Goal: Task Accomplishment & Management: Manage account settings

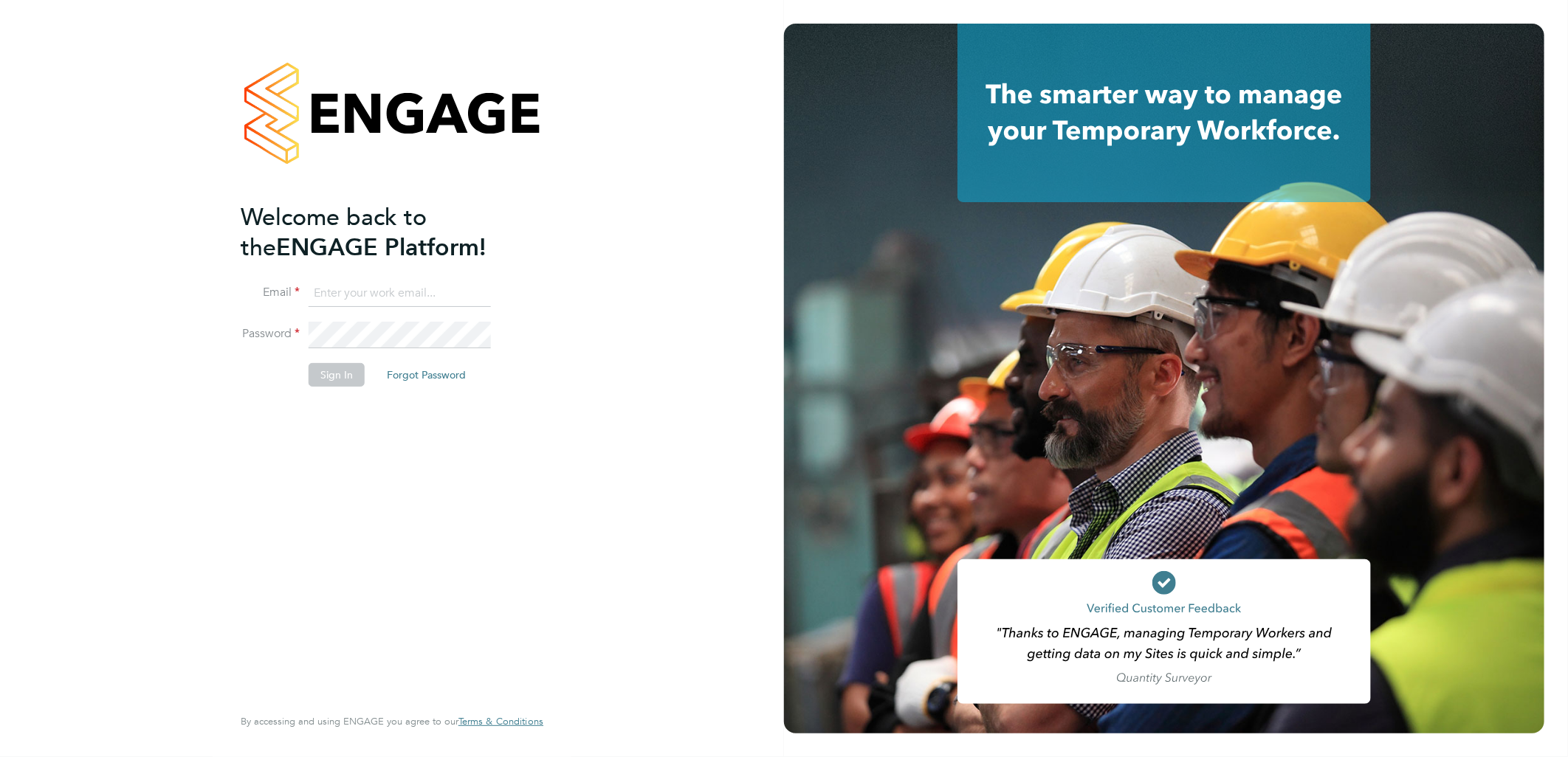
type input "[PERSON_NAME][EMAIL_ADDRESS][DOMAIN_NAME]"
click at [360, 374] on button "Sign In" at bounding box center [336, 375] width 56 height 24
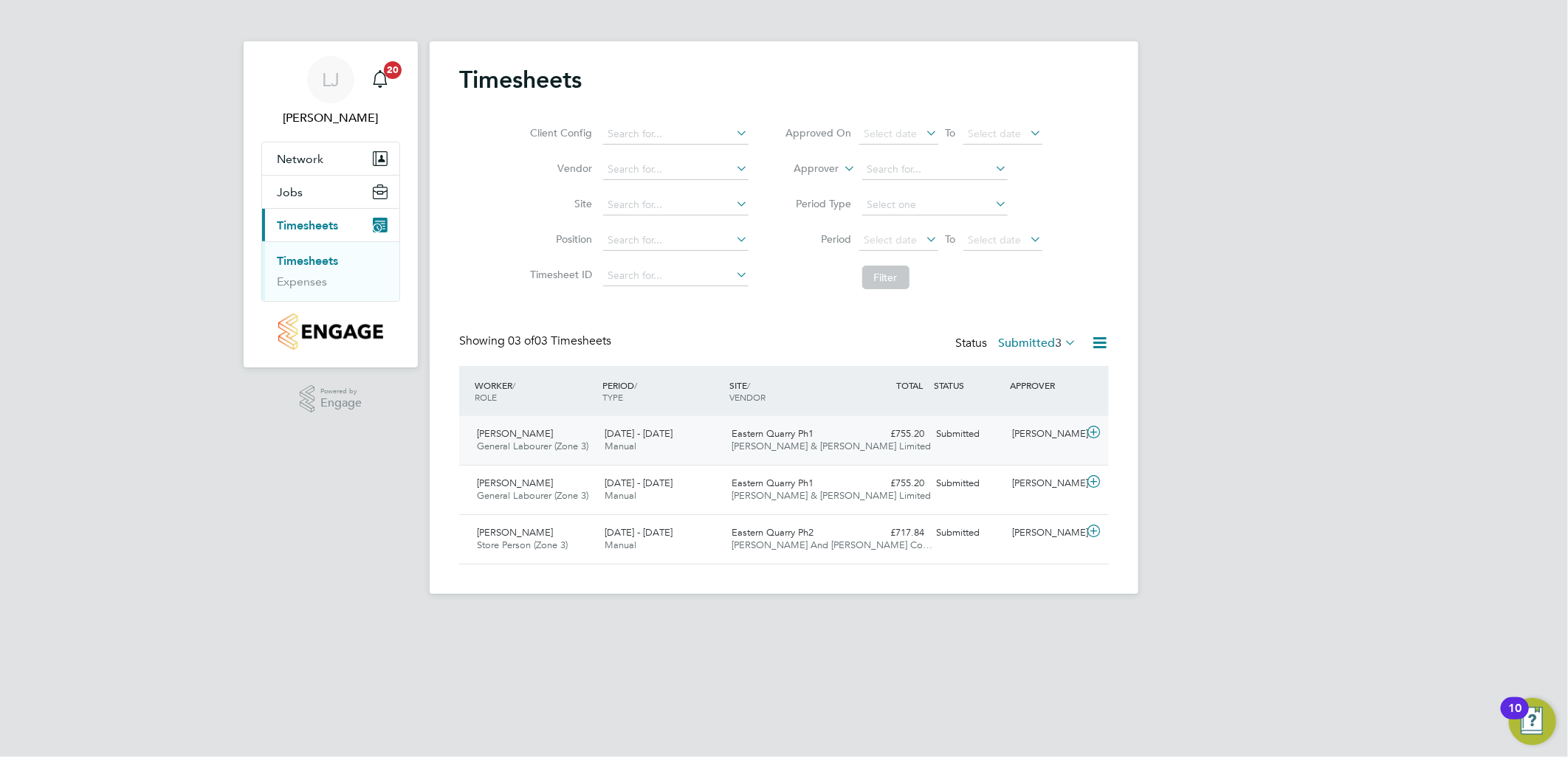
click at [635, 441] on span "Manual" at bounding box center [620, 446] width 32 height 12
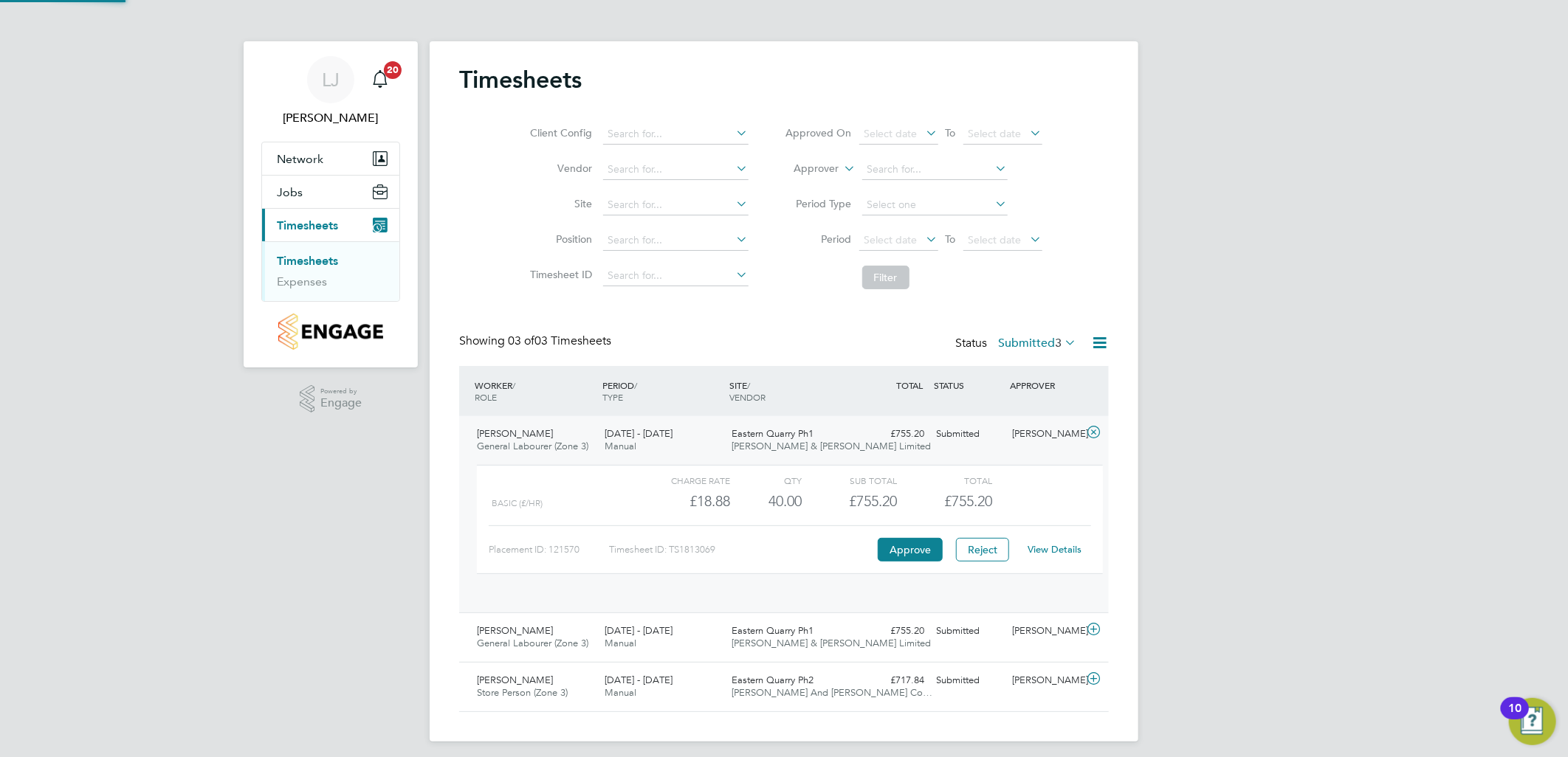
scroll to position [24, 144]
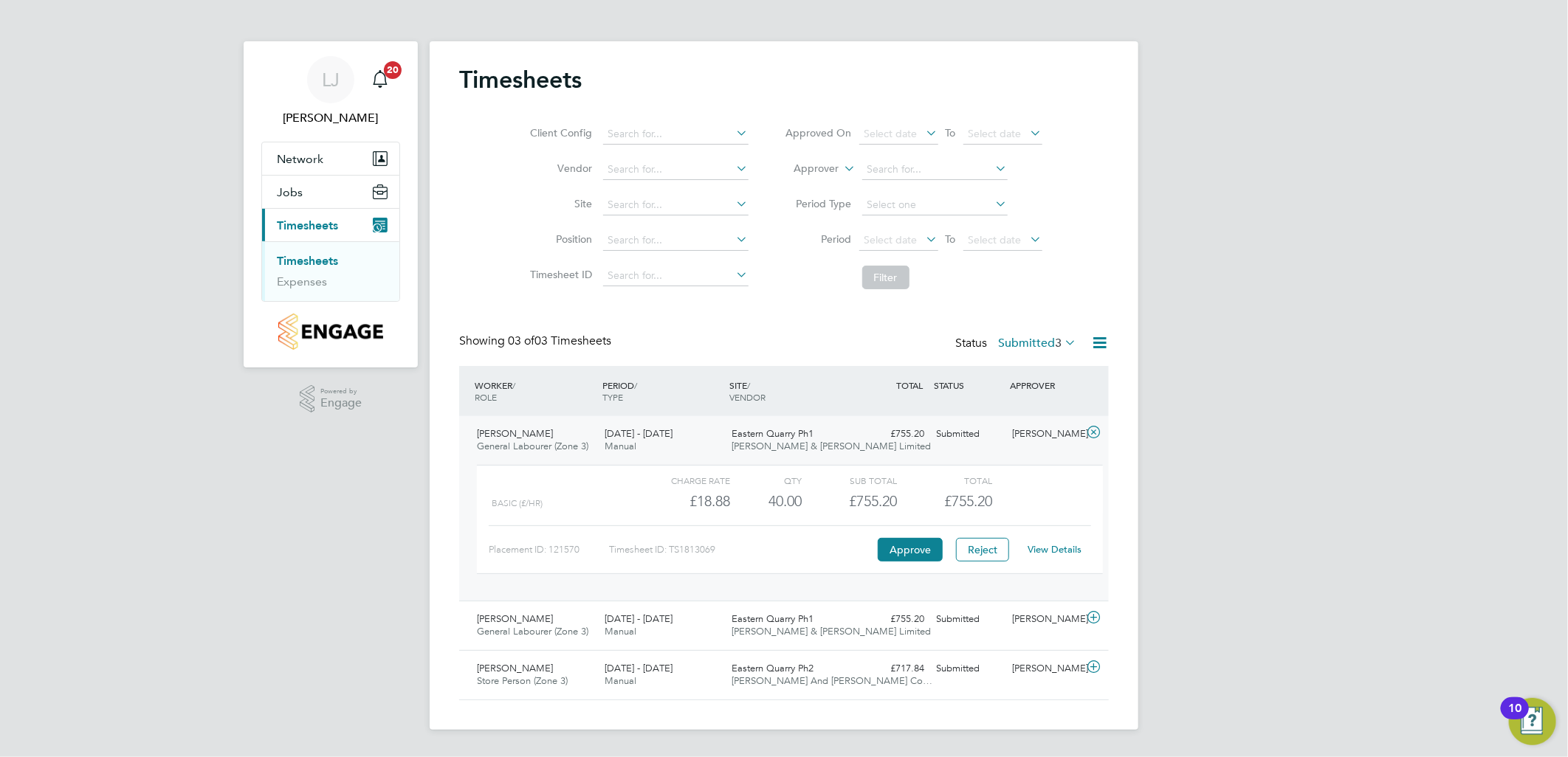
click at [1032, 549] on link "View Details" at bounding box center [1055, 549] width 54 height 12
click at [564, 426] on div "Junior Nwabueze General Labourer (Zone 3) 25 - 31 Aug 2025" at bounding box center [534, 440] width 128 height 37
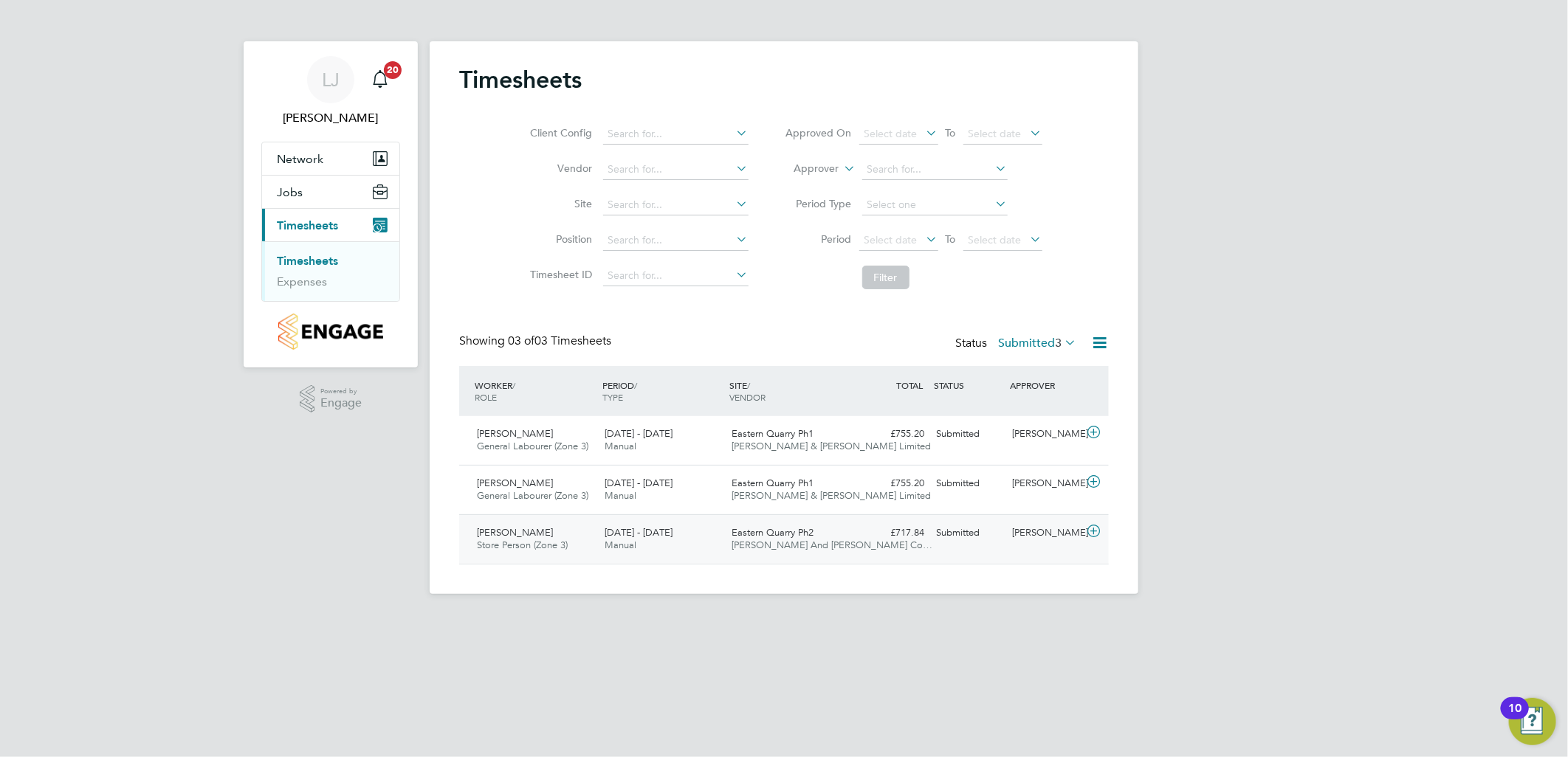
click at [629, 532] on span "25 - 31 Aug 2025" at bounding box center [638, 532] width 68 height 12
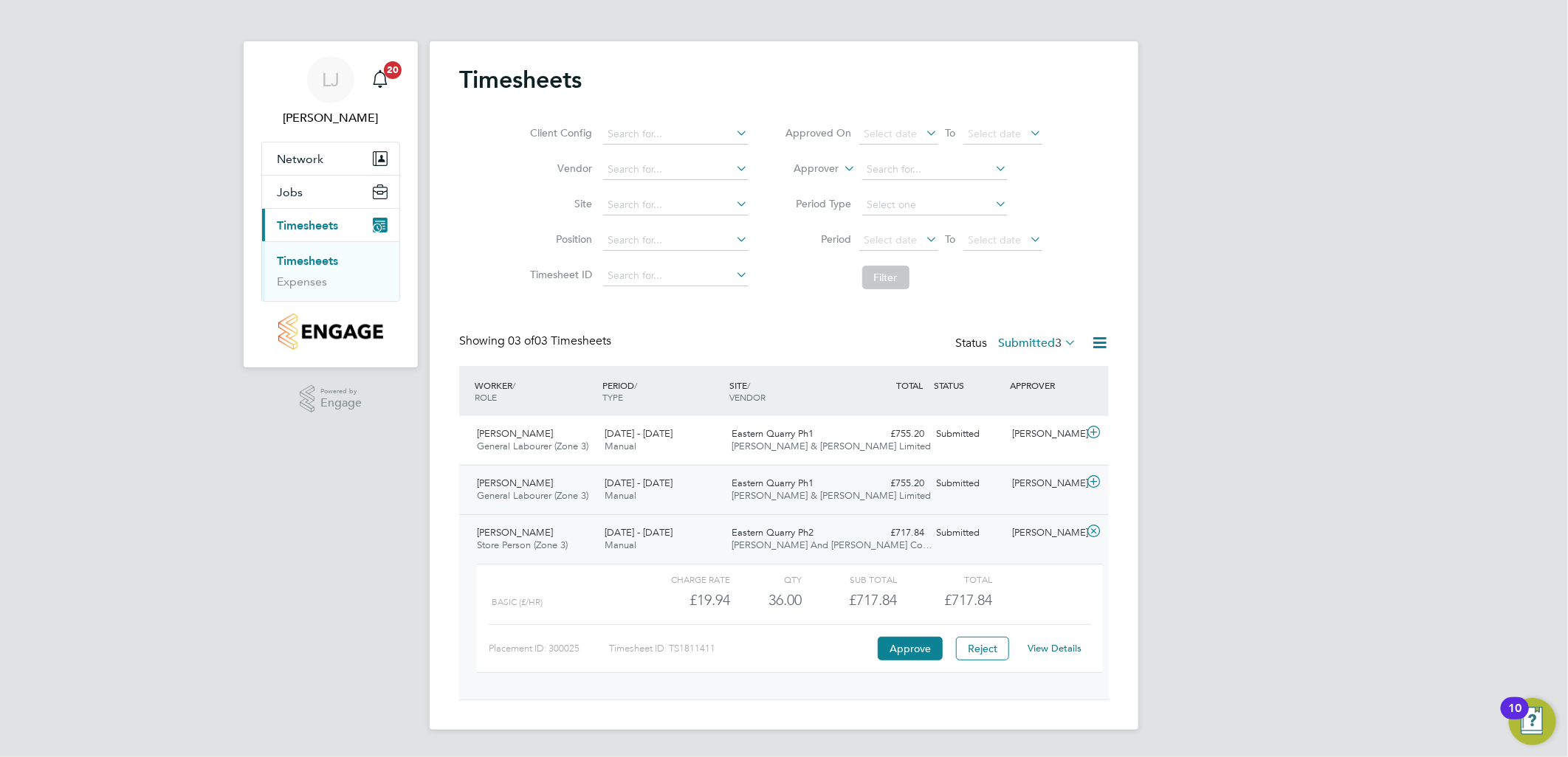
click at [652, 492] on div "25 - 31 Aug 2025 Manual" at bounding box center [662, 490] width 128 height 37
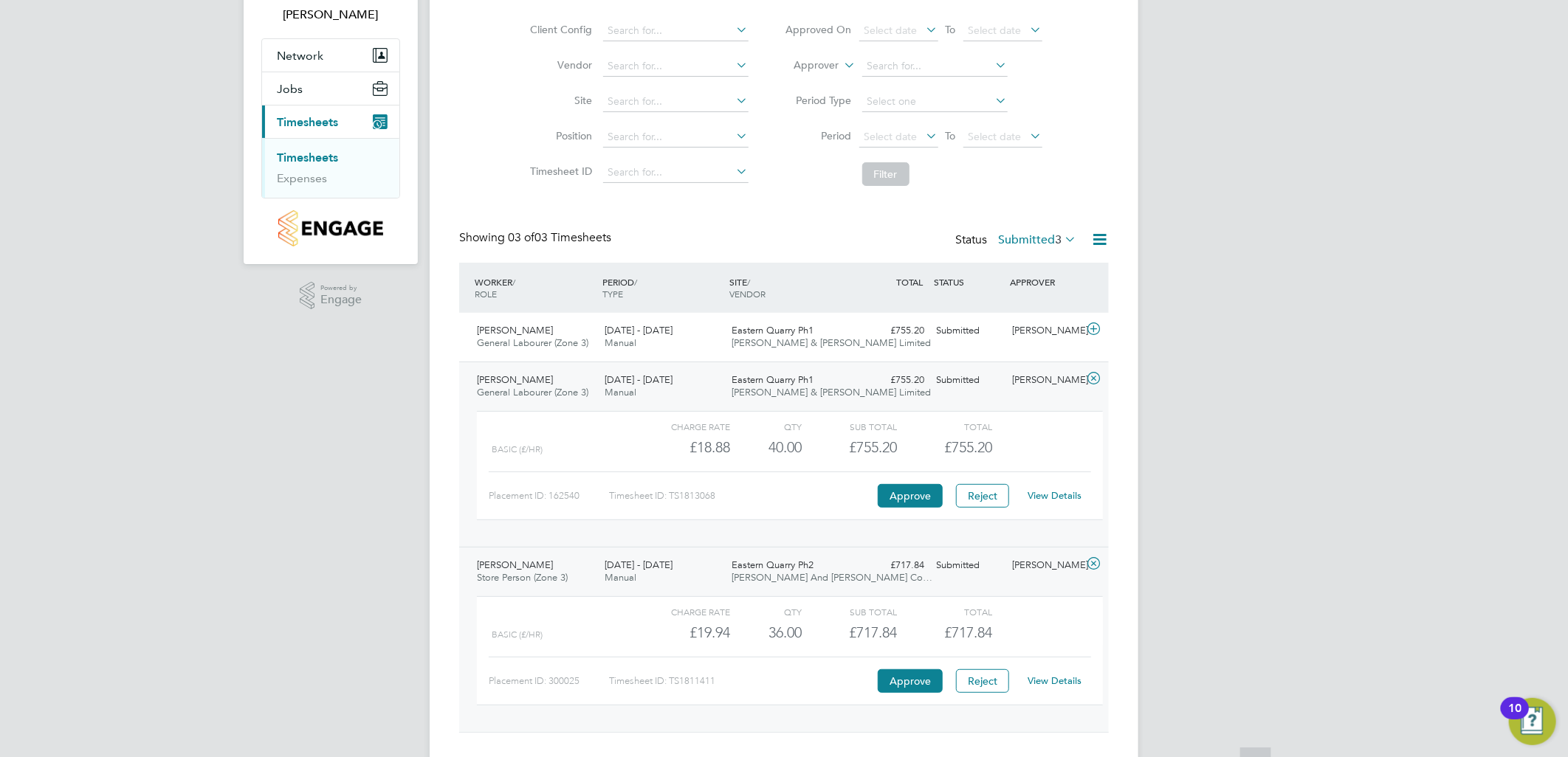
scroll to position [132, 0]
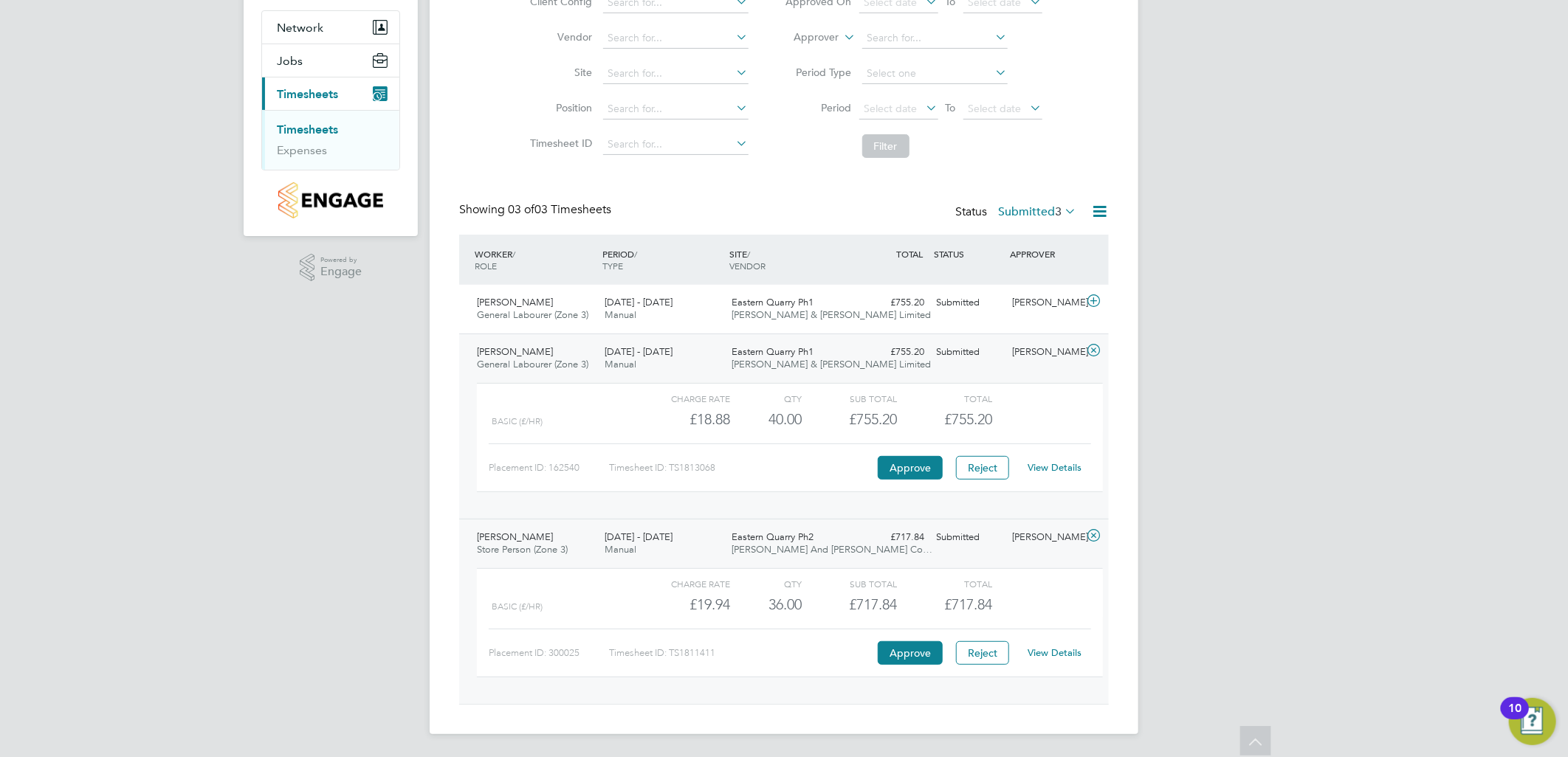
click at [667, 562] on div "Charge rate QTY Sub Total Total Basic (£/HR) £19.94 36 36.00 36 £717.84 £717.84…" at bounding box center [790, 629] width 638 height 135
click at [680, 540] on div "25 - 31 Aug 2025 Manual" at bounding box center [662, 544] width 128 height 37
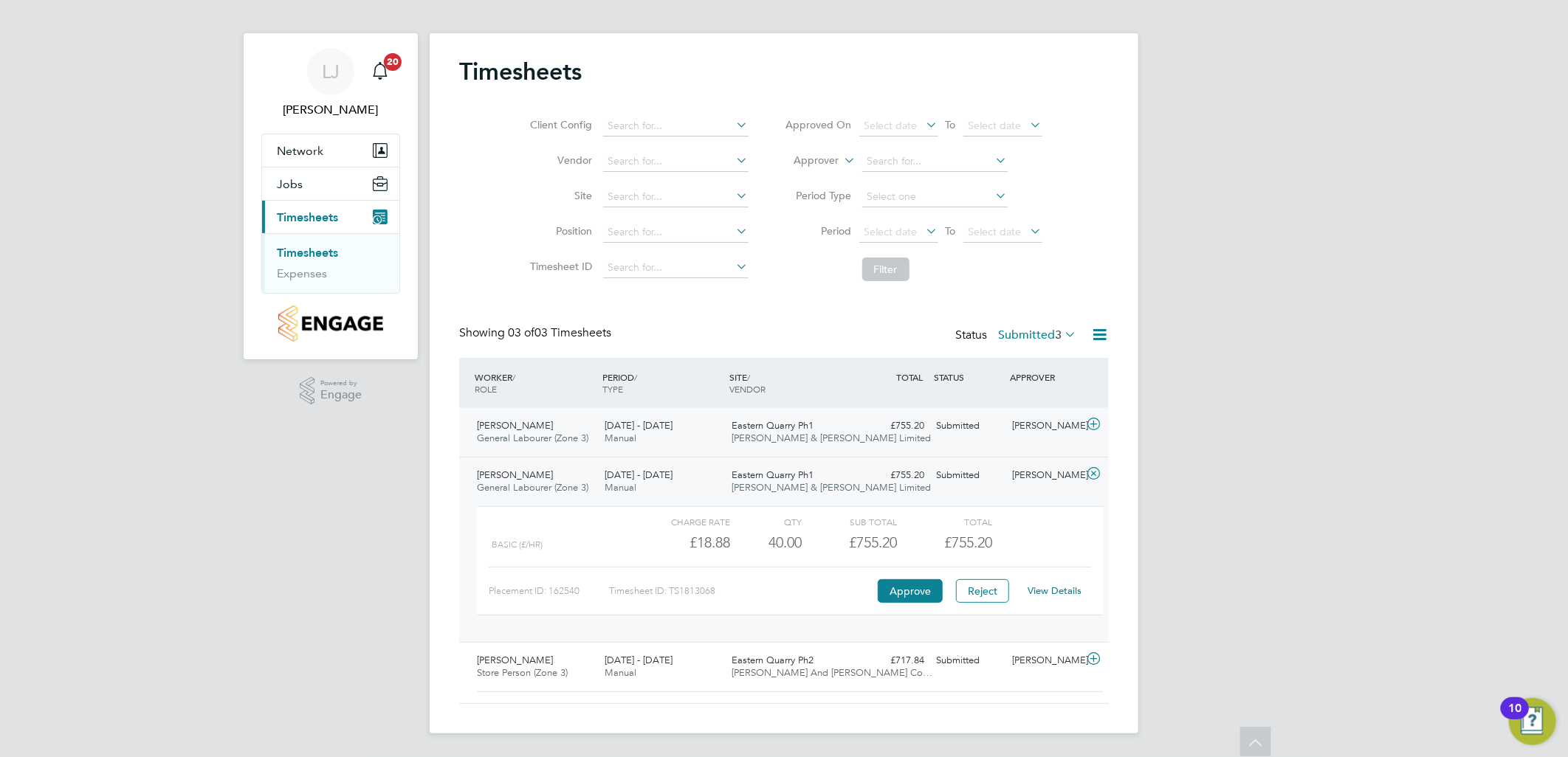
scroll to position [0, 0]
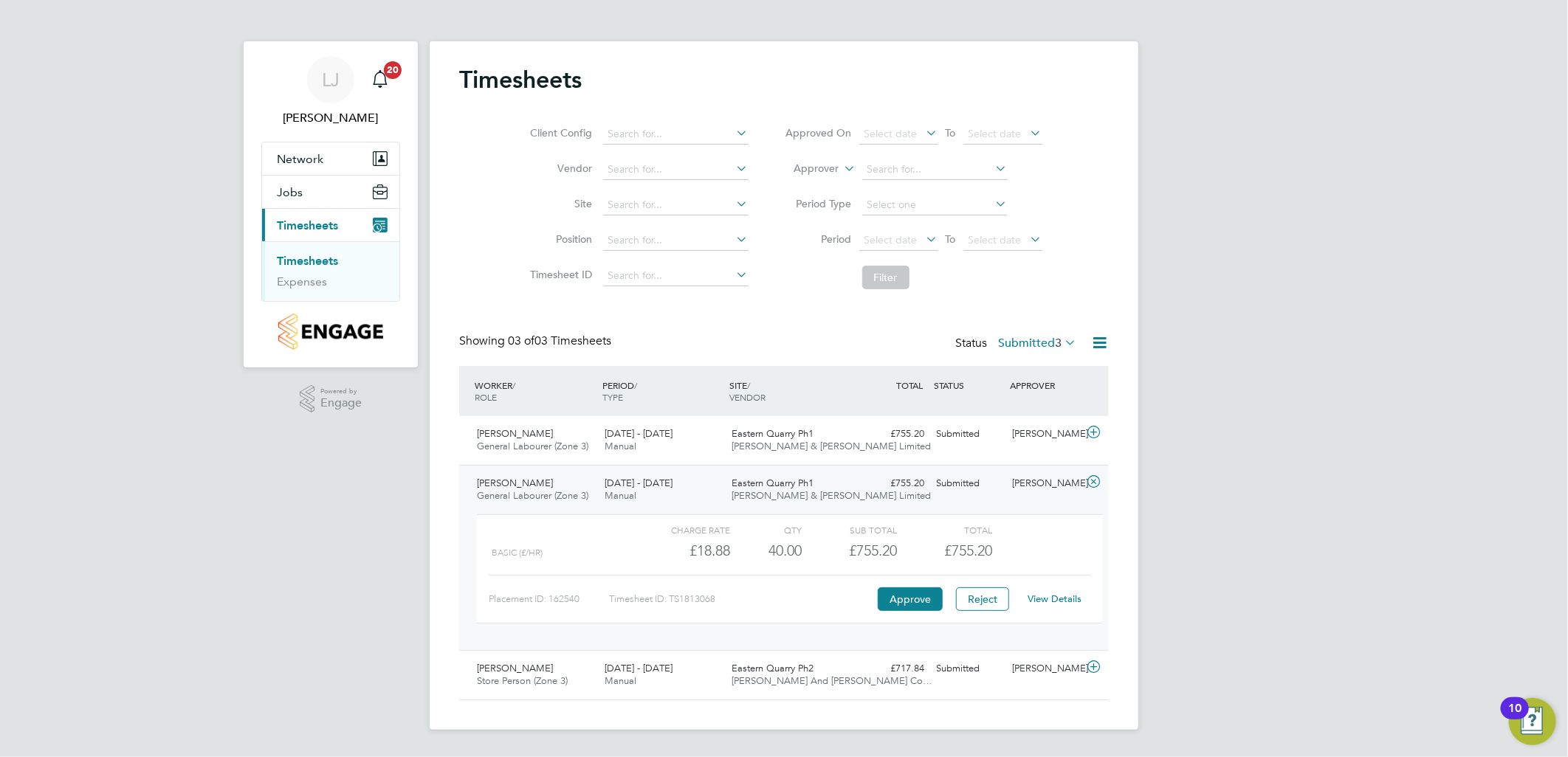
click at [669, 472] on div "25 - 31 Aug 2025 Manual" at bounding box center [662, 490] width 128 height 37
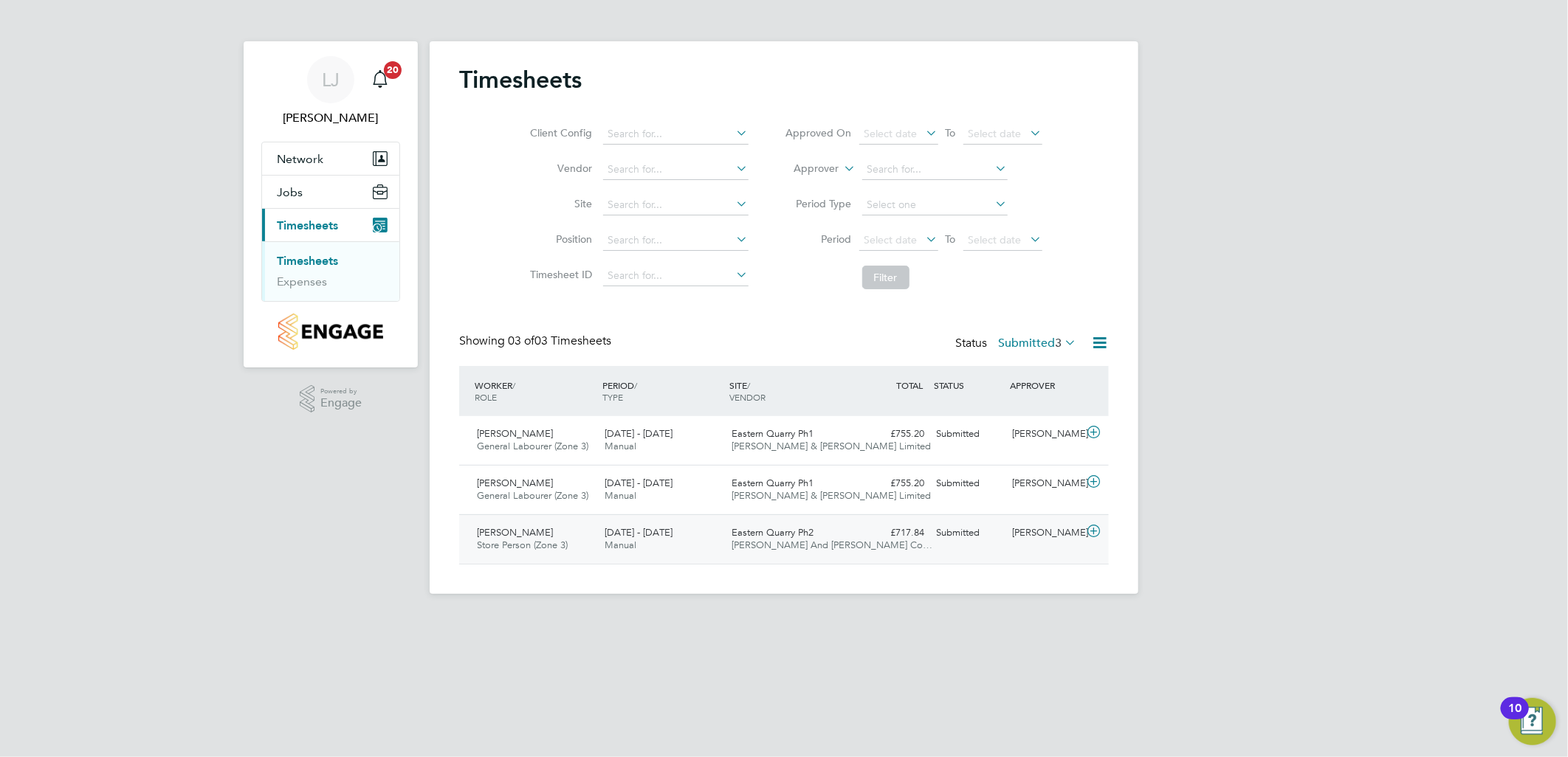
click at [686, 543] on div "25 - 31 Aug 2025 Manual" at bounding box center [662, 539] width 128 height 37
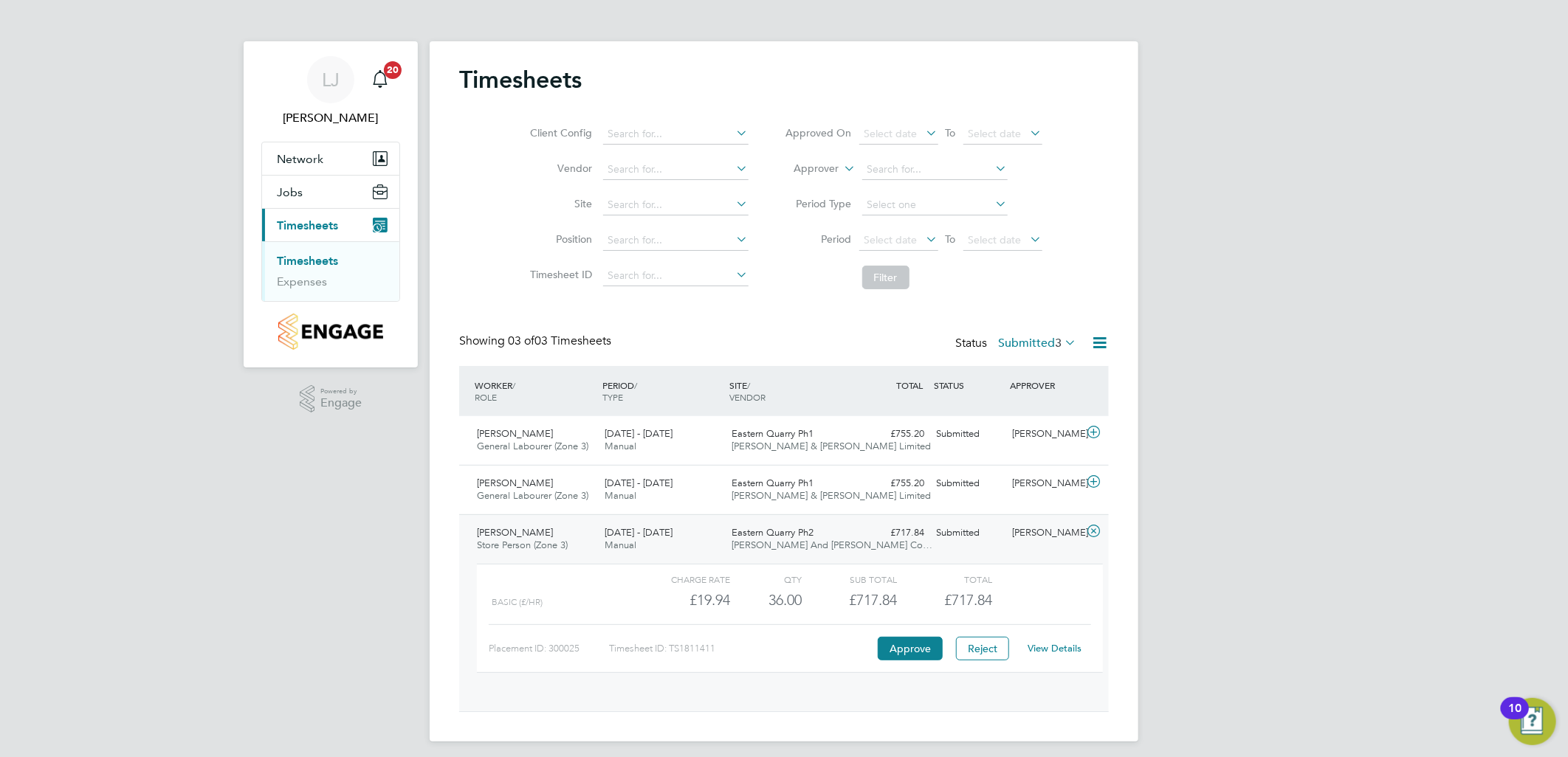
scroll to position [24, 144]
click at [696, 483] on div "25 - 31 Aug 2025 Manual" at bounding box center [662, 490] width 128 height 37
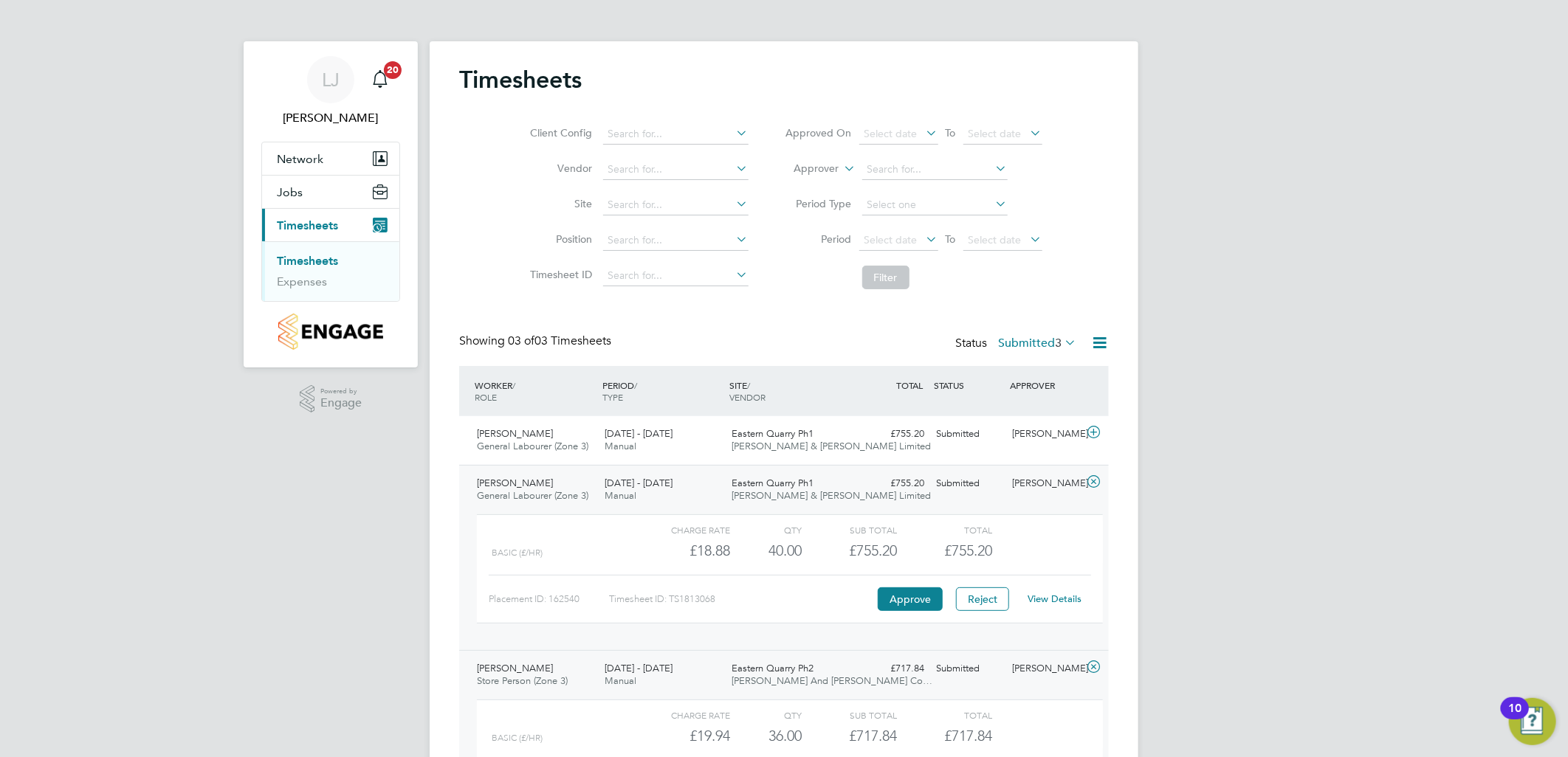
click at [701, 468] on div "Ejiro Erhurhu General Labourer (Zone 3) 25 - 31 Aug 2025 25 - 31 Aug 2025 Manua…" at bounding box center [784, 557] width 649 height 185
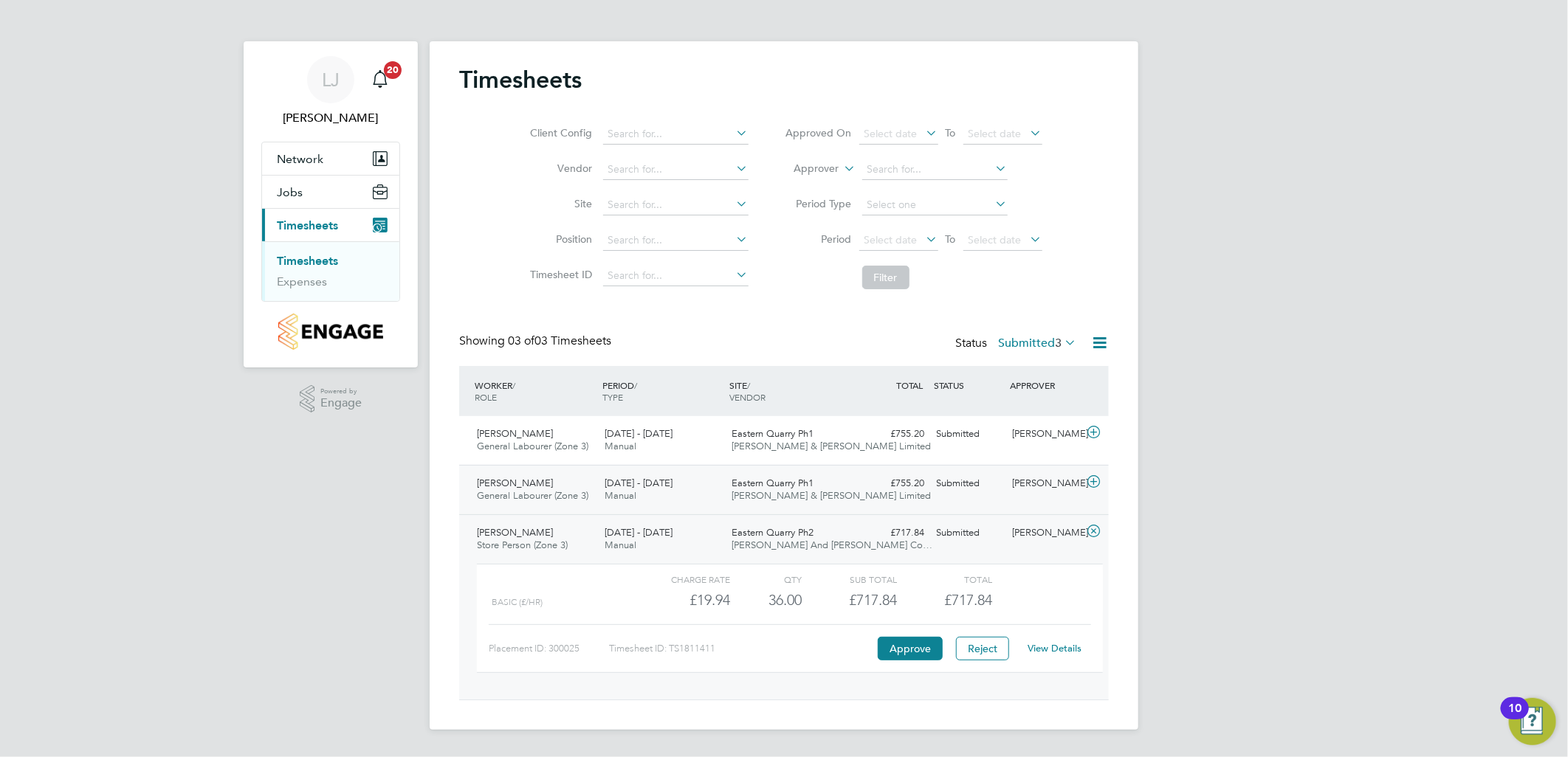
click at [701, 468] on div "Ejiro Erhurhu General Labourer (Zone 3) 25 - 31 Aug 2025 25 - 31 Aug 2025 Manua…" at bounding box center [784, 489] width 649 height 49
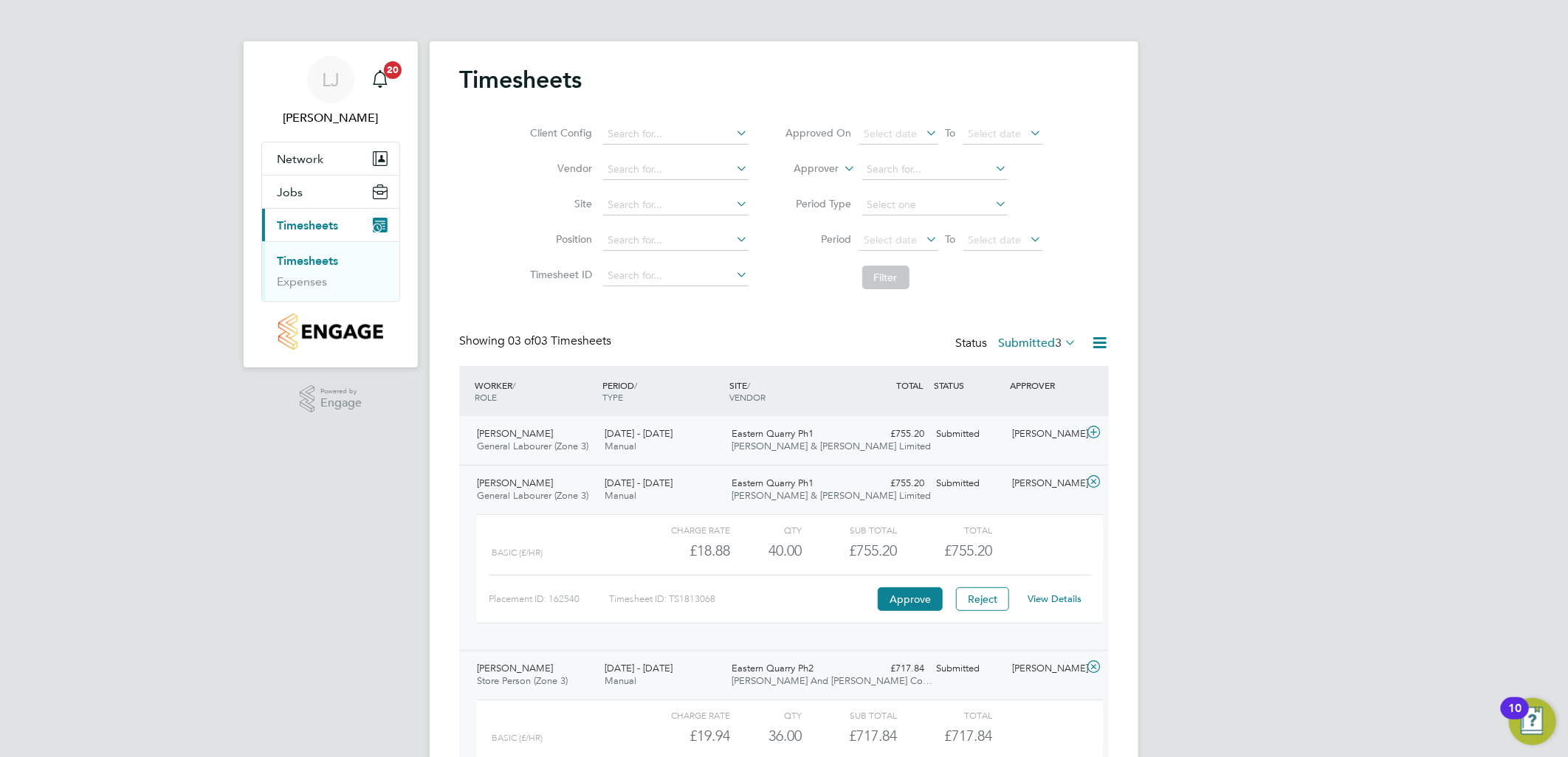
click at [712, 457] on div "25 - 31 Aug 2025 Manual" at bounding box center [662, 440] width 128 height 37
